Goal: Transaction & Acquisition: Download file/media

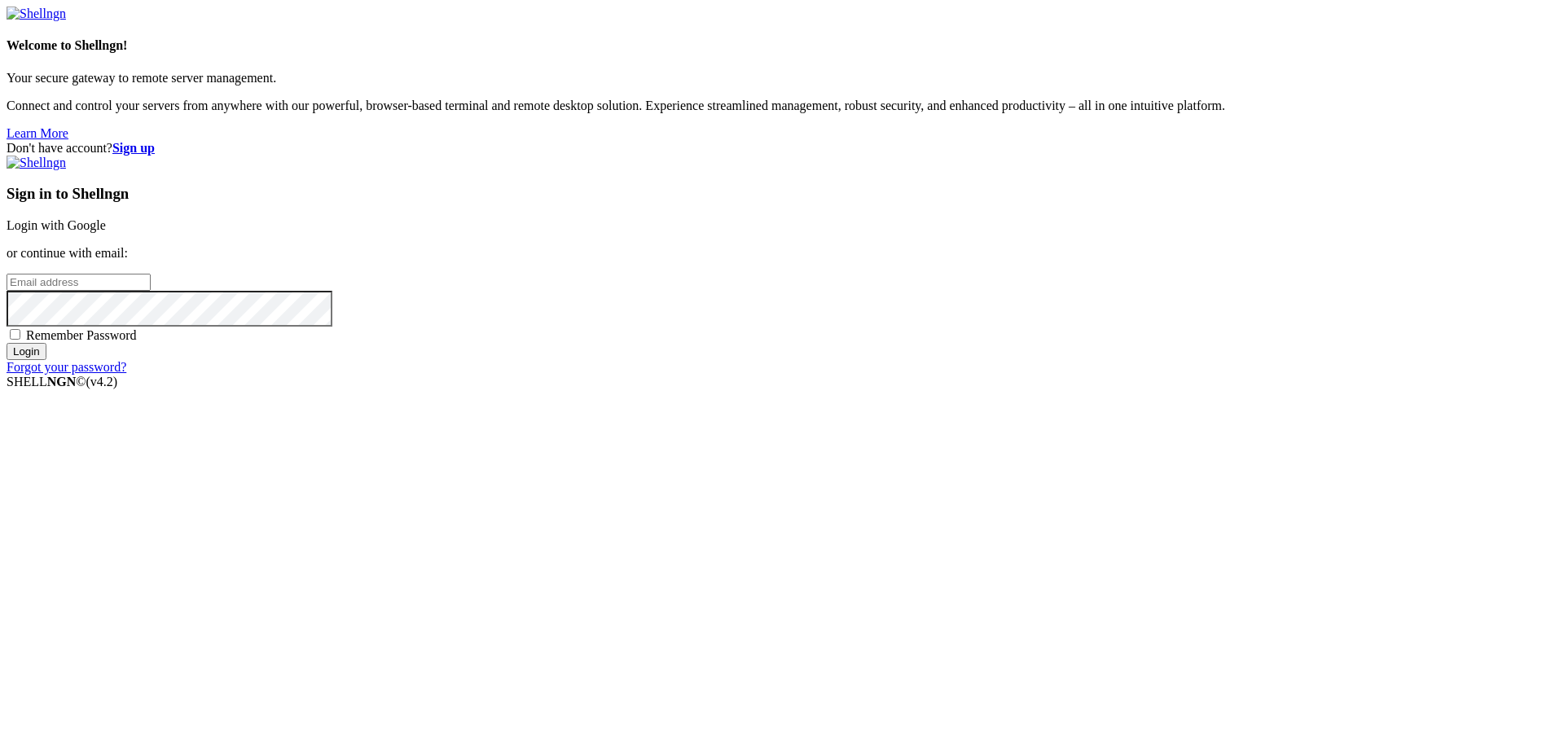
click at [106, 232] on link "Login with Google" at bounding box center [56, 225] width 99 height 14
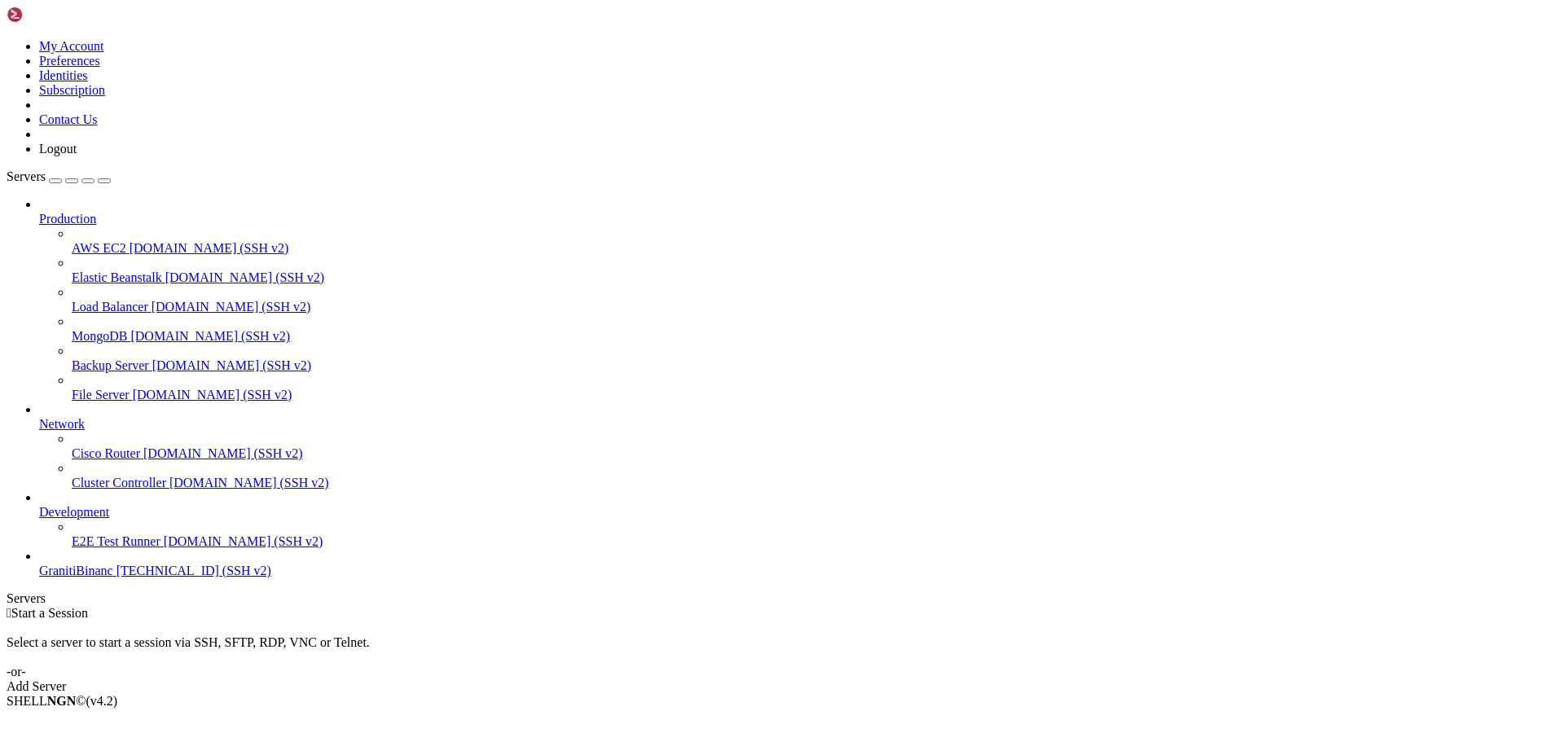
click at [112, 578] on span "GranitiBinanc" at bounding box center [76, 571] width 74 height 14
click at [113, 578] on span "GranitiBinanc" at bounding box center [76, 571] width 74 height 14
click at [164, 548] on span "[DOMAIN_NAME] (SSH v2)" at bounding box center [244, 541] width 160 height 14
click at [110, 578] on span "GranitiBinanc" at bounding box center [76, 571] width 74 height 14
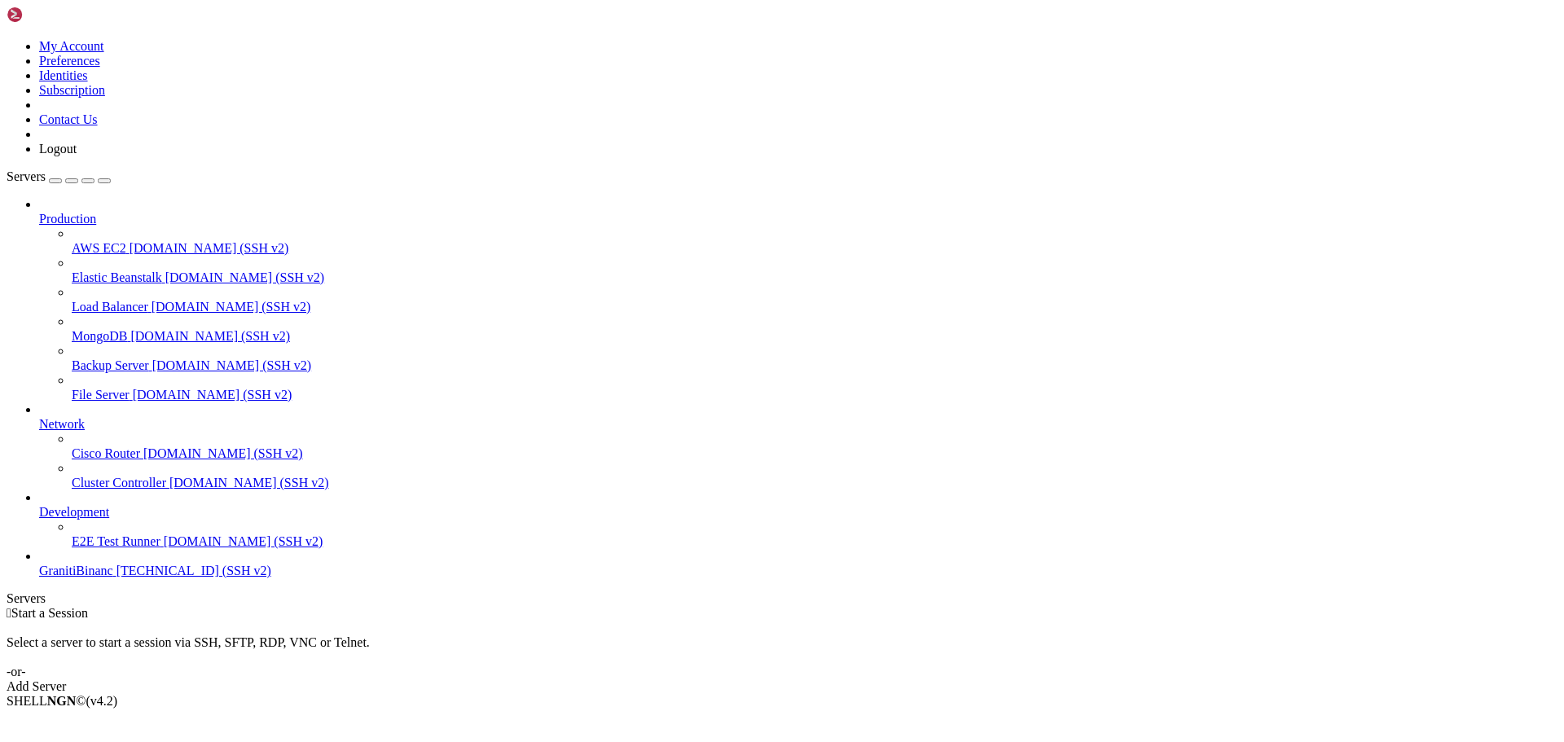
click at [110, 578] on span "GranitiBinanc" at bounding box center [76, 571] width 74 height 14
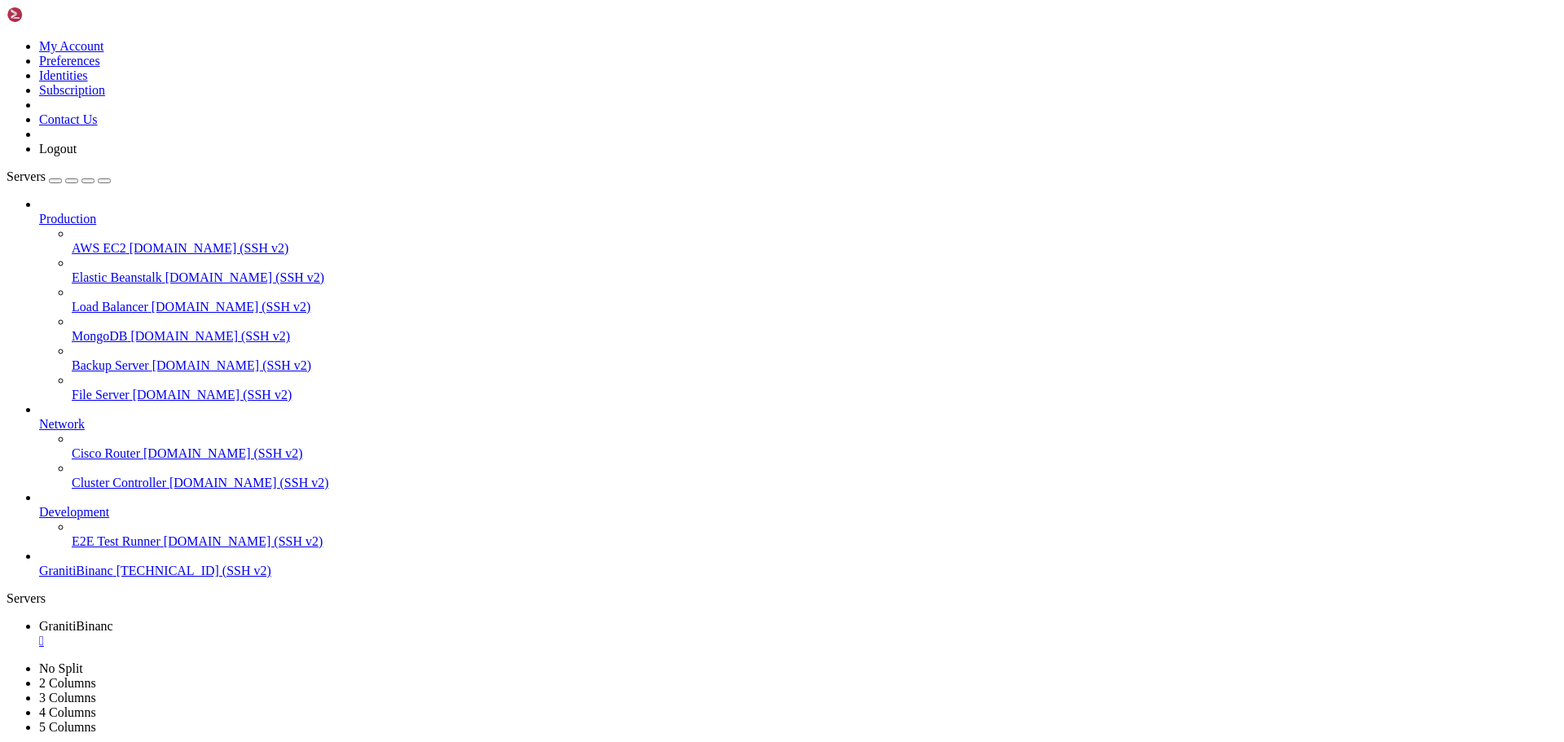
type input "/root/binance-bot"
